Goal: Information Seeking & Learning: Learn about a topic

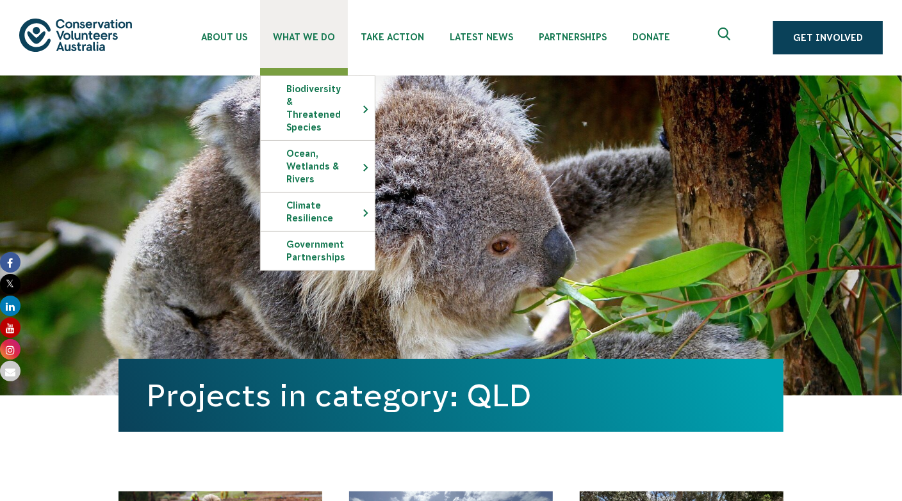
click at [311, 45] on link "What We Do" at bounding box center [304, 34] width 88 height 68
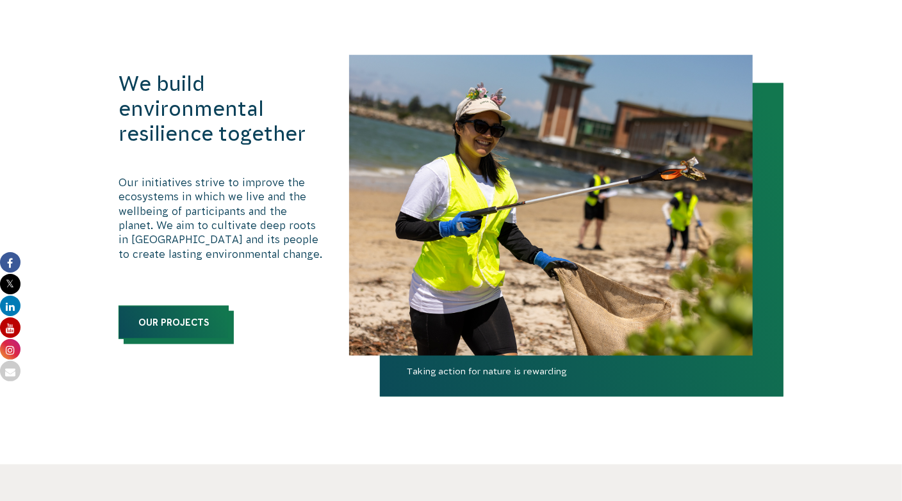
drag, startPoint x: 216, startPoint y: 326, endPoint x: 237, endPoint y: 323, distance: 21.3
click at [216, 326] on link "Our Projects" at bounding box center [173, 322] width 110 height 33
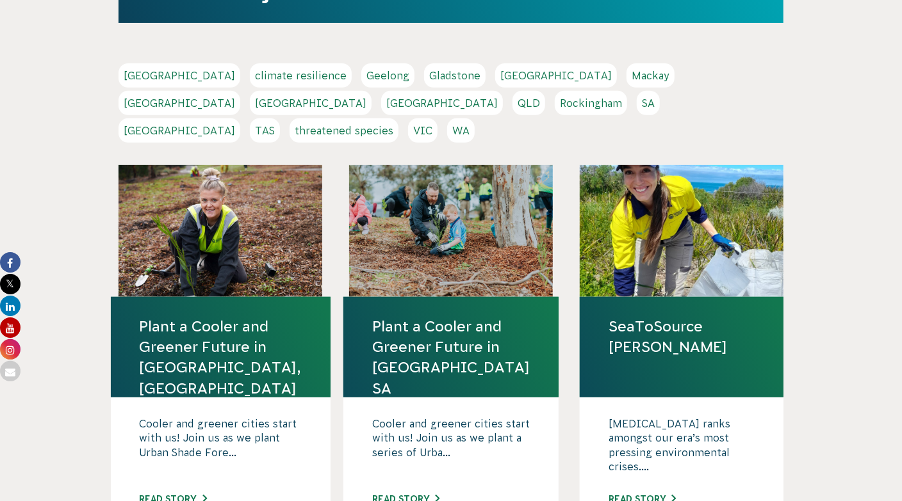
click at [515, 243] on div at bounding box center [451, 231] width 204 height 132
click at [419, 316] on link "Plant a Cooler and Greener Future in Campbelltown SA" at bounding box center [451, 357] width 158 height 83
click at [605, 230] on div at bounding box center [682, 231] width 204 height 132
click at [708, 316] on link "SeaToSource [PERSON_NAME]" at bounding box center [681, 336] width 146 height 41
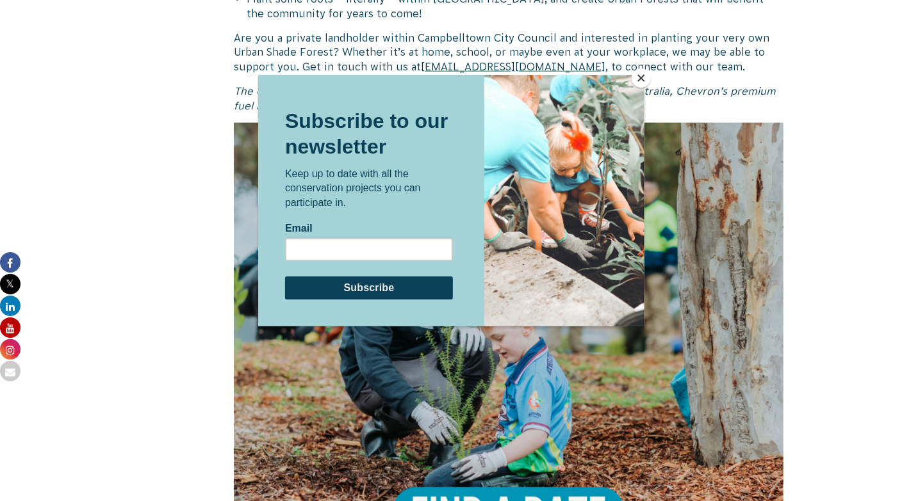
scroll to position [1024, 0]
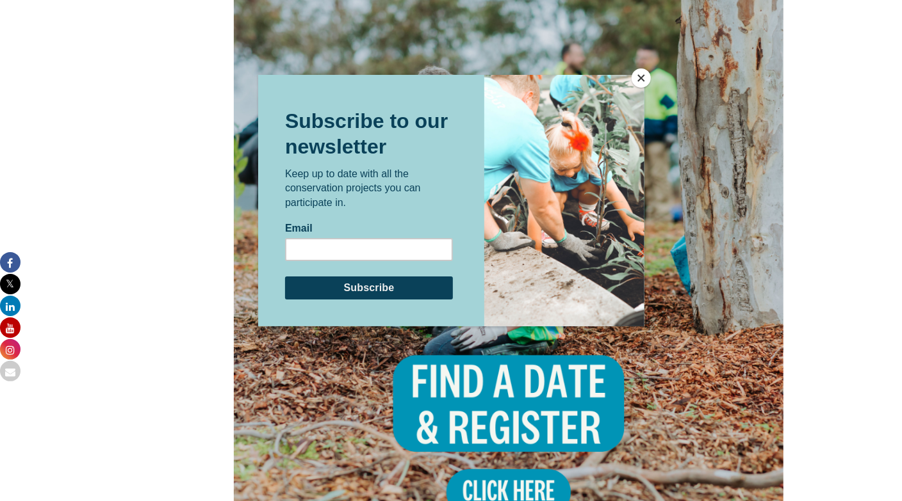
click at [643, 85] on button "Close" at bounding box center [640, 78] width 19 height 19
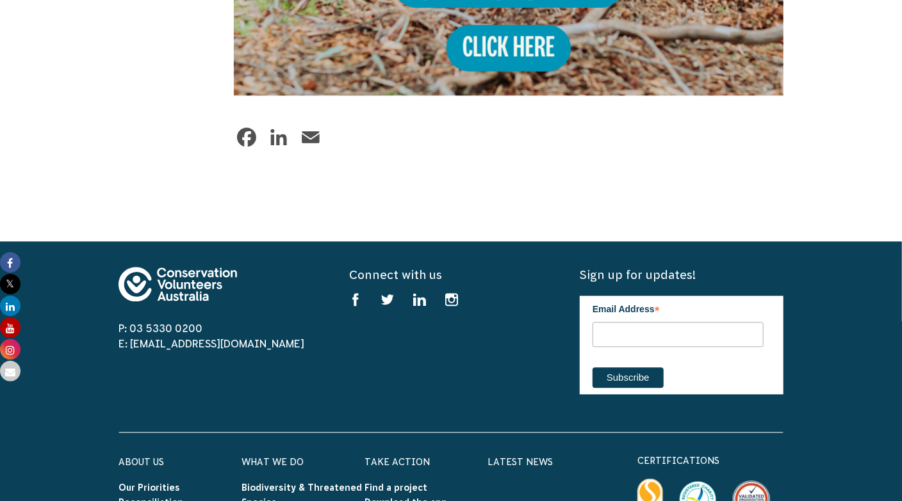
scroll to position [1409, 0]
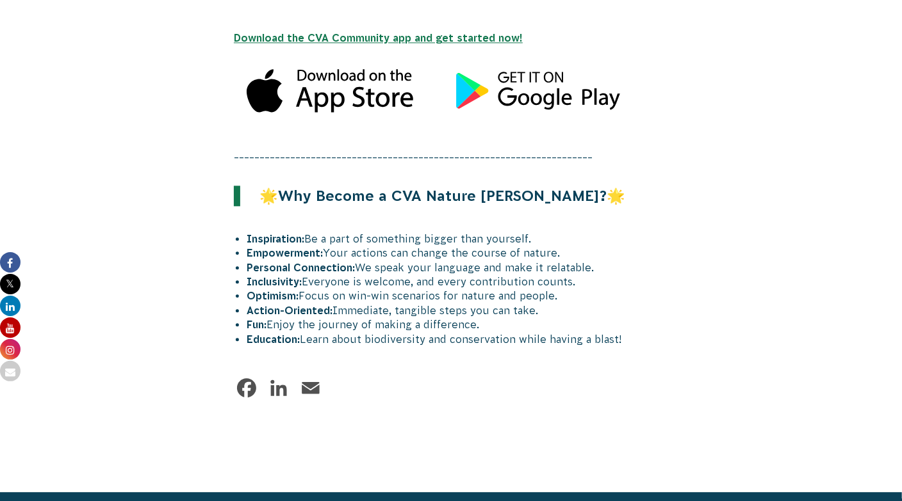
scroll to position [1857, 0]
